Goal: Task Accomplishment & Management: Use online tool/utility

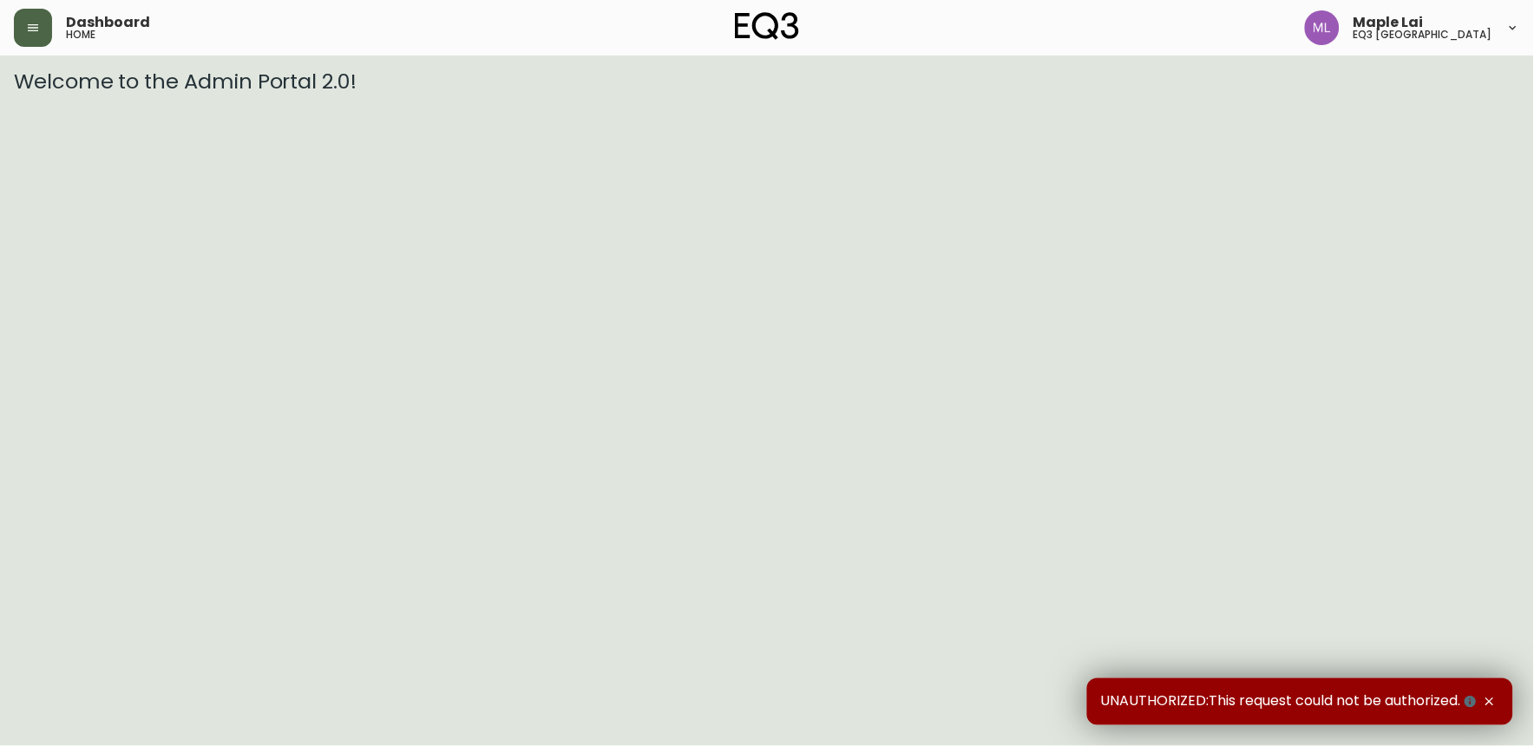
click at [30, 29] on icon "button" at bounding box center [33, 28] width 14 height 14
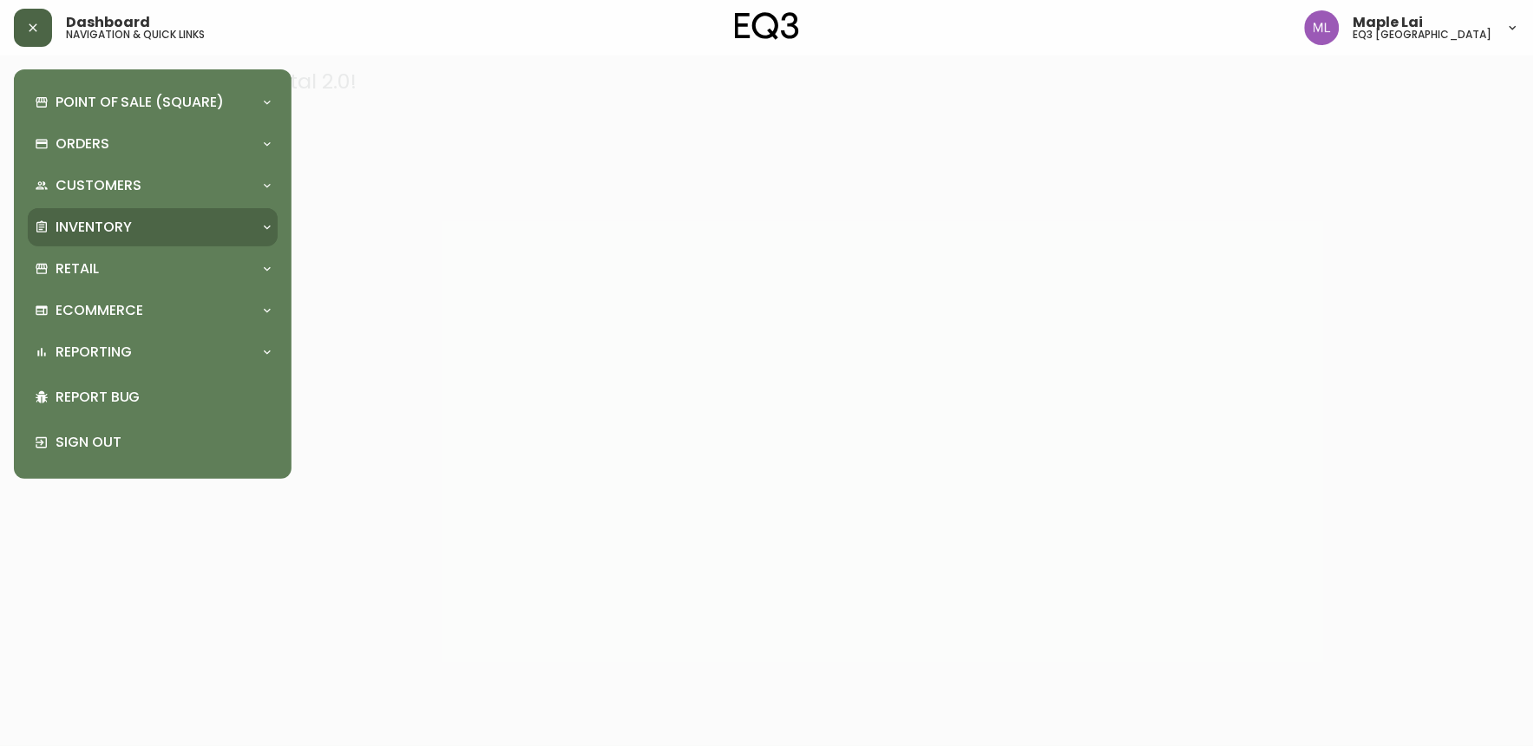
click at [137, 222] on div "Inventory" at bounding box center [144, 227] width 219 height 19
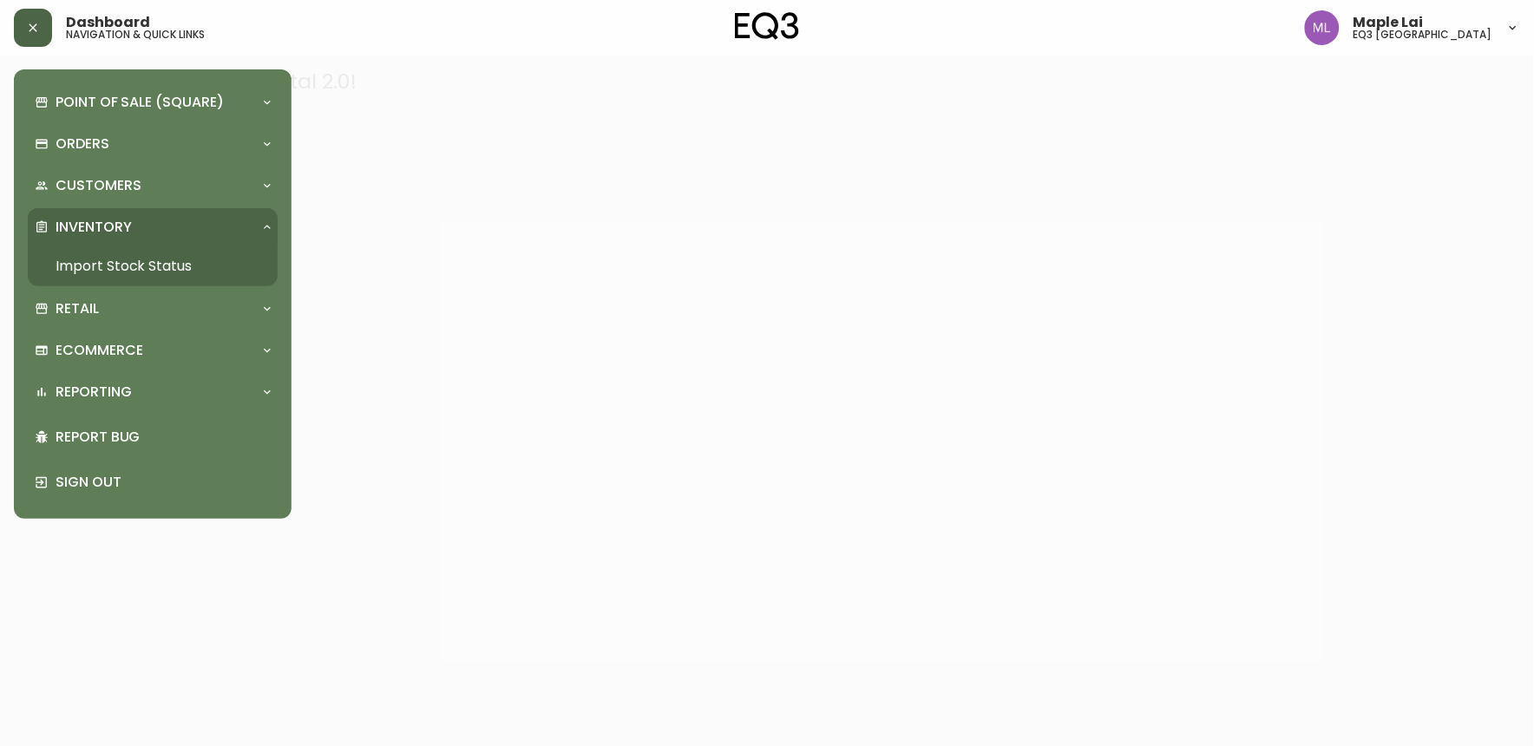
click at [119, 256] on link "Import Stock Status" at bounding box center [153, 266] width 250 height 40
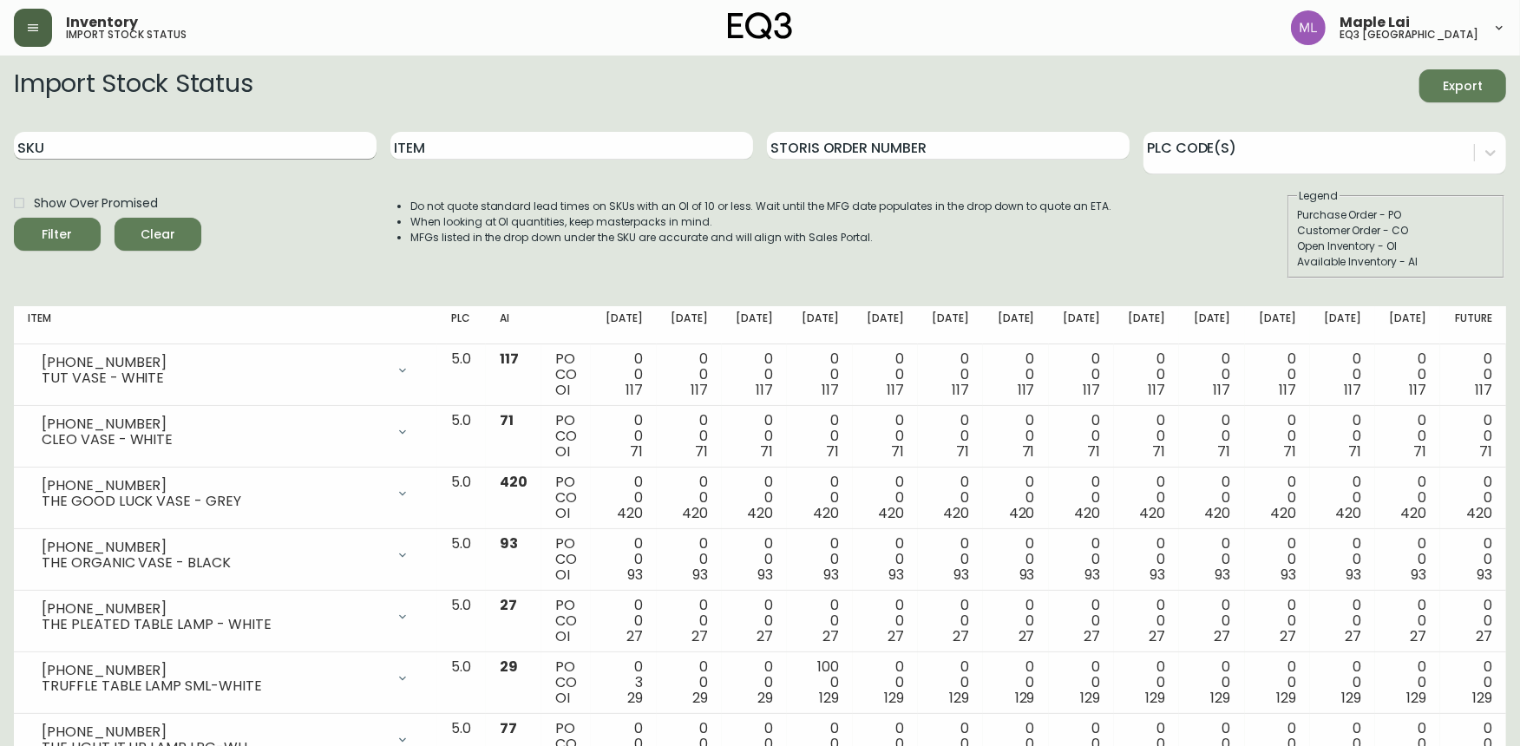
click at [263, 157] on input "SKU" at bounding box center [195, 146] width 363 height 28
paste input "[PHONE_NUMBER]"
click at [14, 218] on button "Filter" at bounding box center [57, 234] width 87 height 33
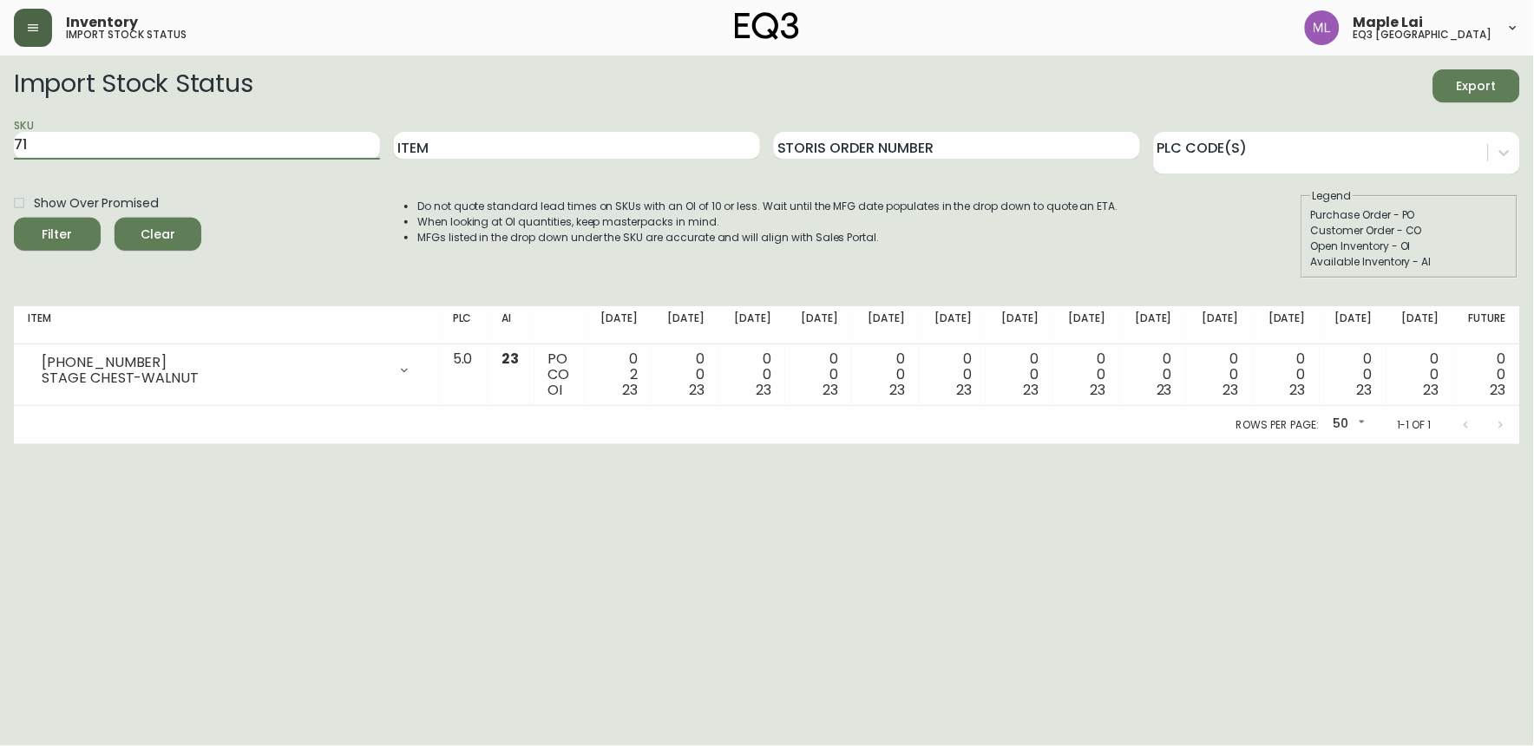
type input "7"
click at [213, 145] on input "SKU" at bounding box center [197, 146] width 366 height 28
paste input "[PHONE_NUMBER]"
type input "[PHONE_NUMBER]"
click at [14, 218] on button "Filter" at bounding box center [57, 234] width 87 height 33
